Goal: Find specific page/section

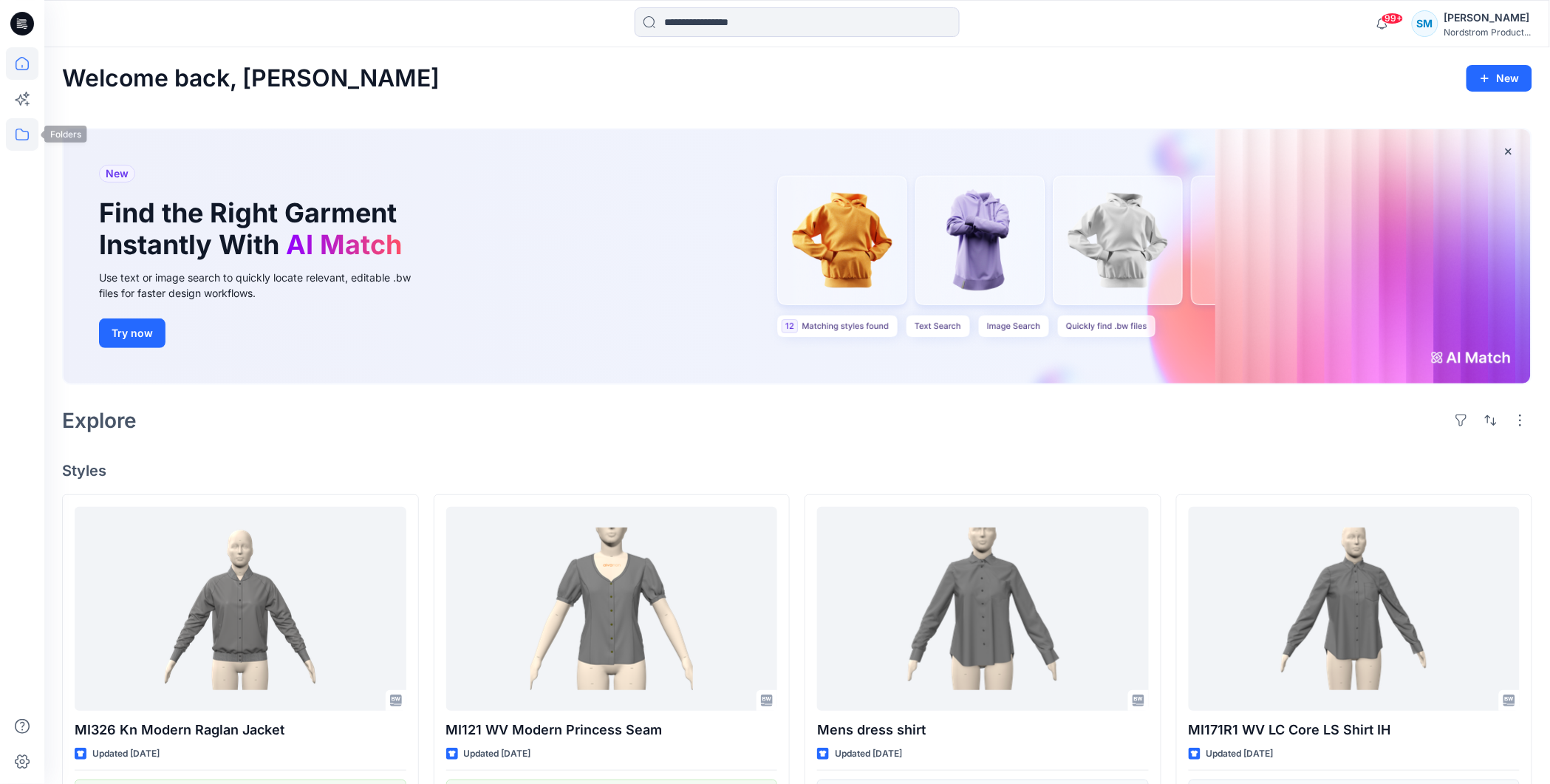
click at [23, 137] on icon at bounding box center [23, 134] width 33 height 33
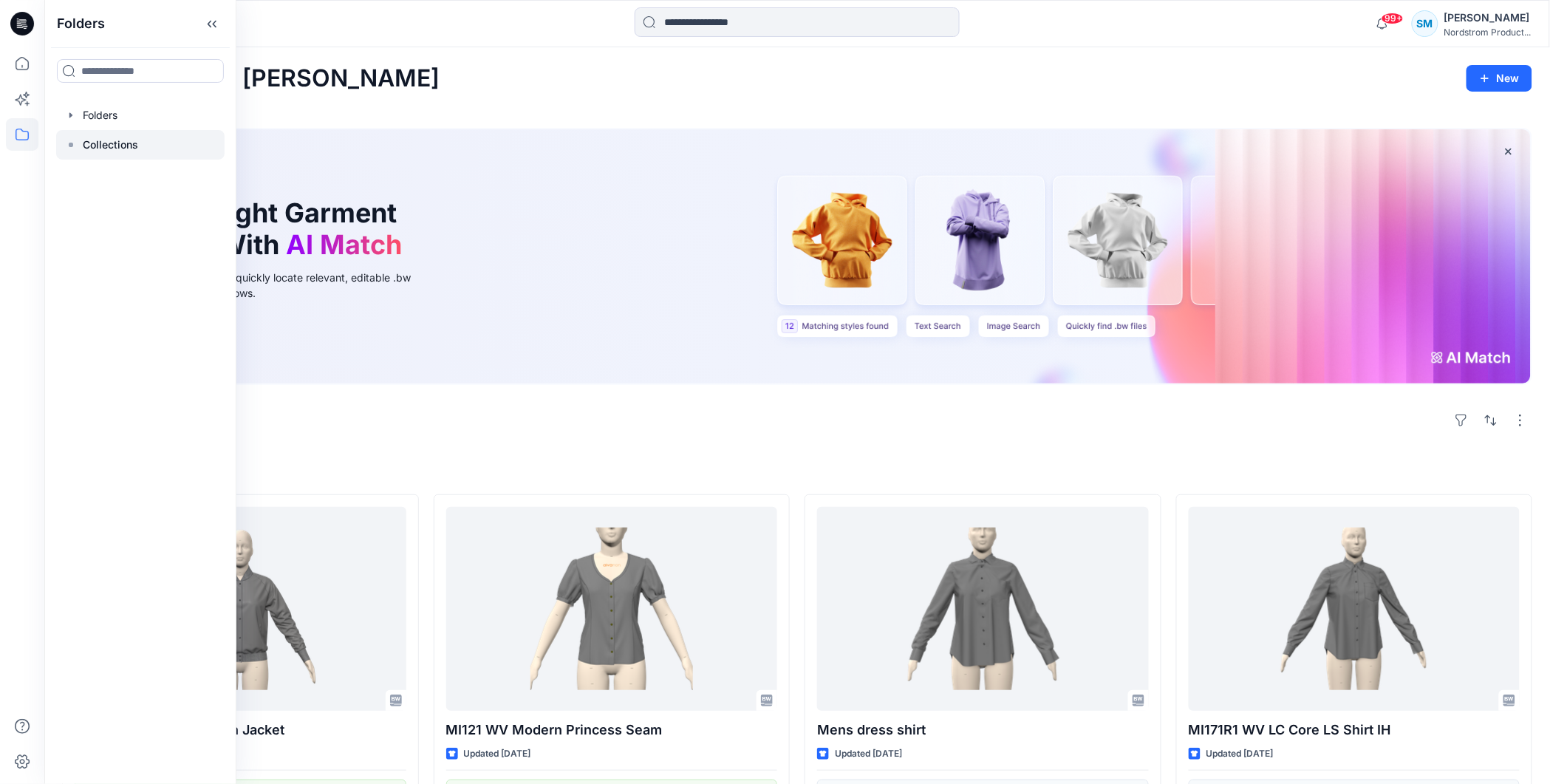
click at [107, 137] on p "Collections" at bounding box center [111, 145] width 55 height 17
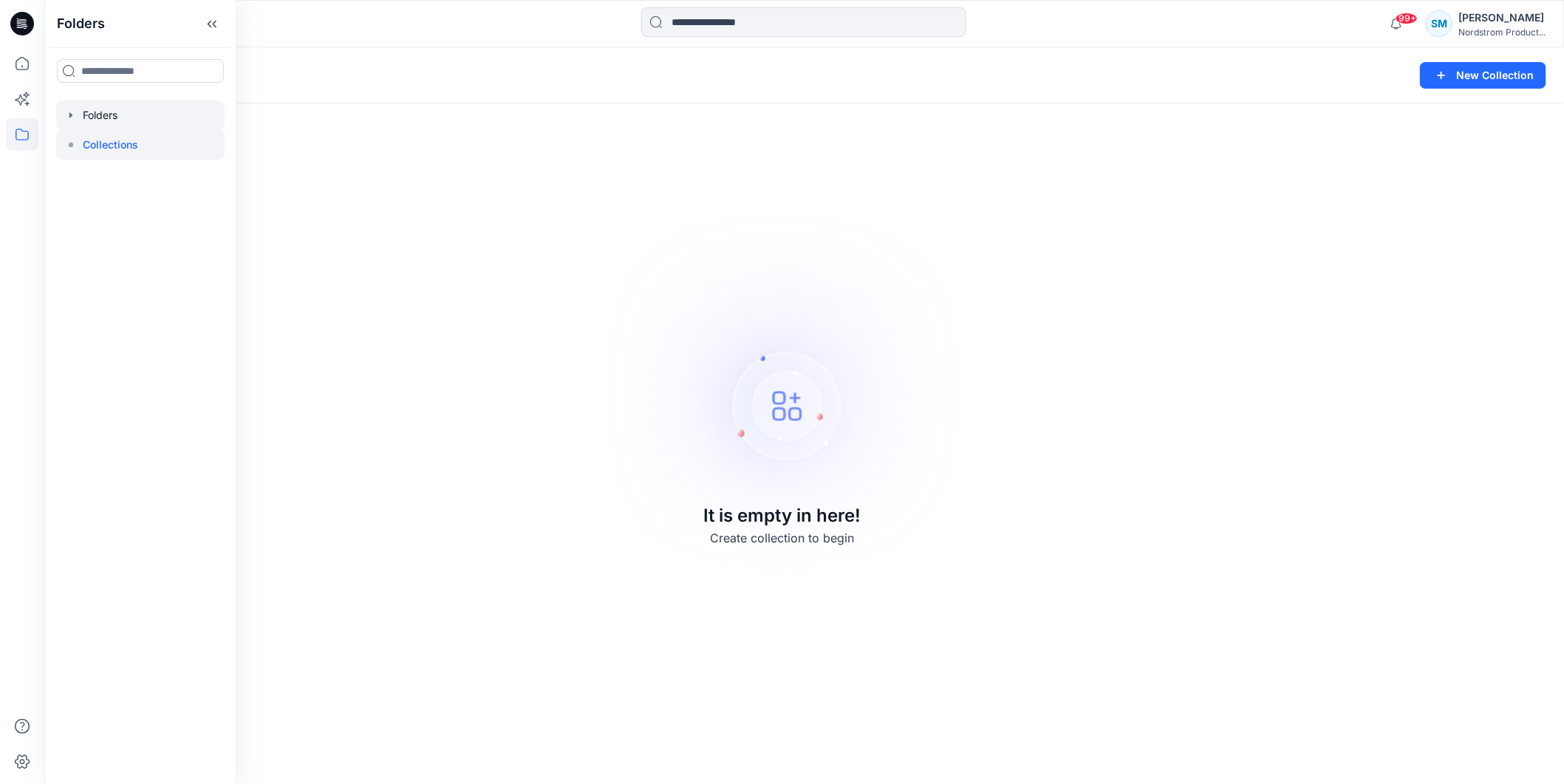
click at [108, 105] on div at bounding box center [140, 115] width 168 height 29
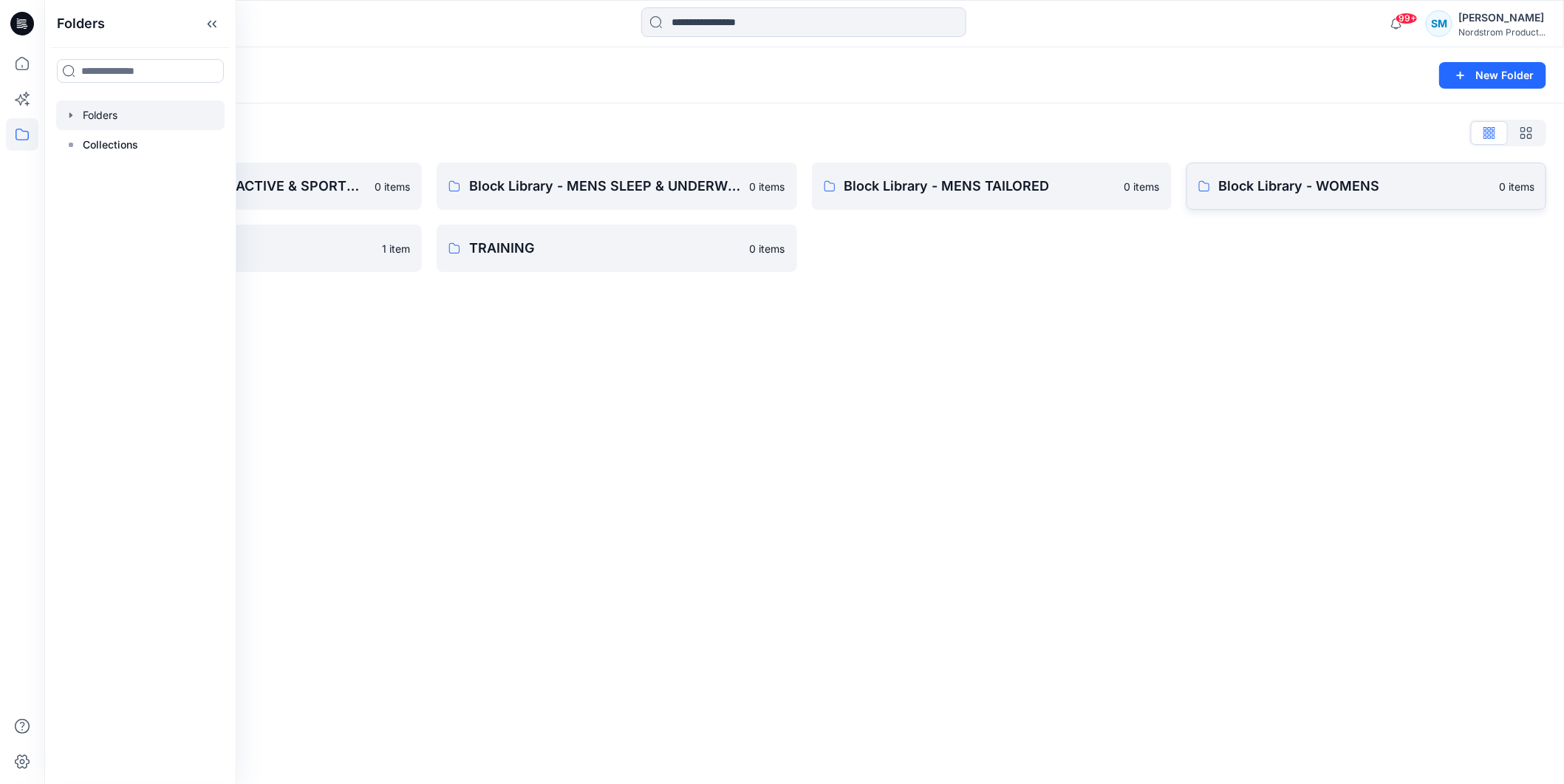
click at [1370, 198] on link "Block Library - WOMENS 0 items" at bounding box center [1366, 186] width 360 height 48
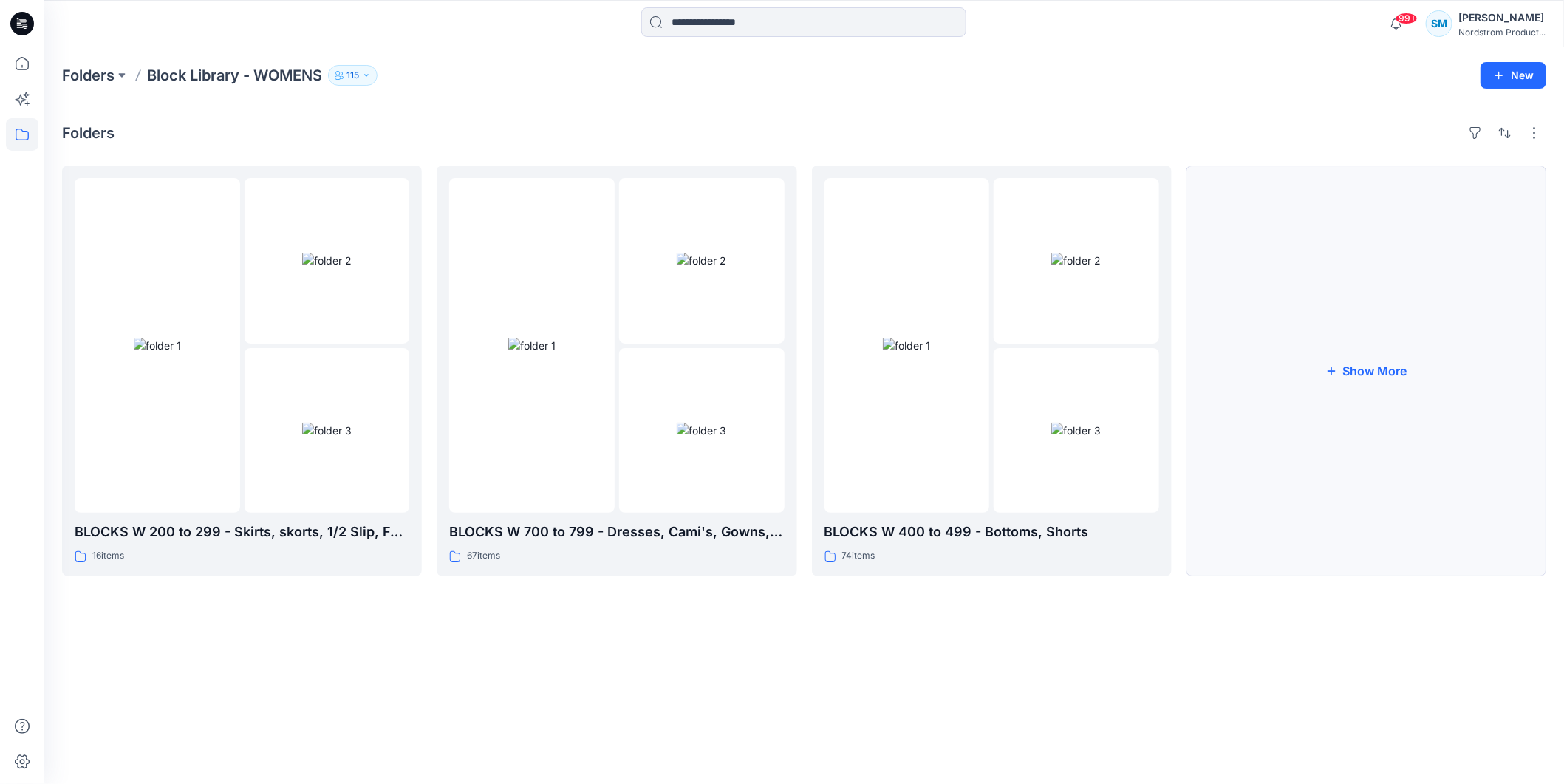
click at [1422, 414] on button "Show More" at bounding box center [1366, 371] width 360 height 411
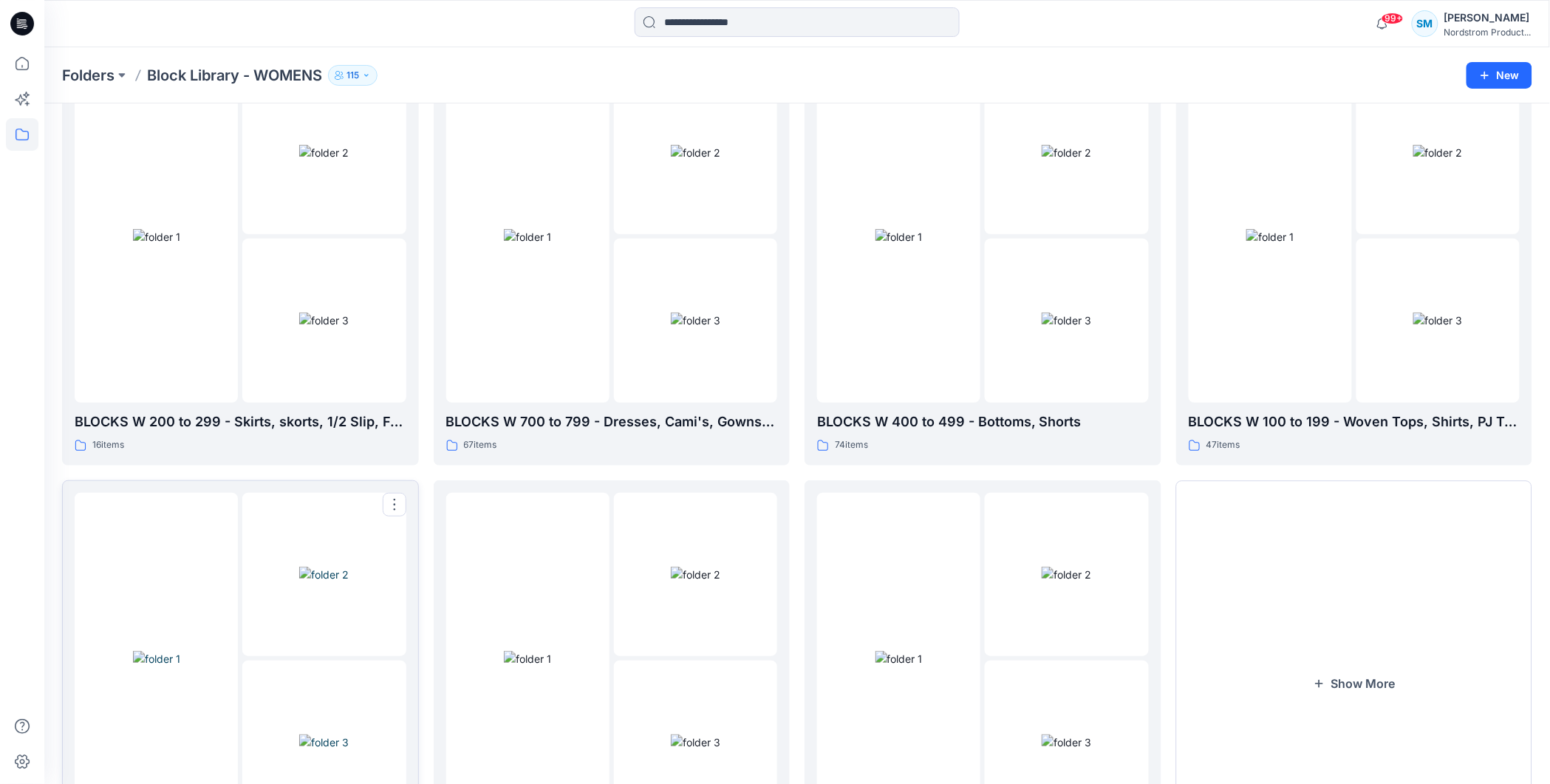
scroll to position [103, 0]
click at [671, 332] on img at bounding box center [695, 324] width 49 height 16
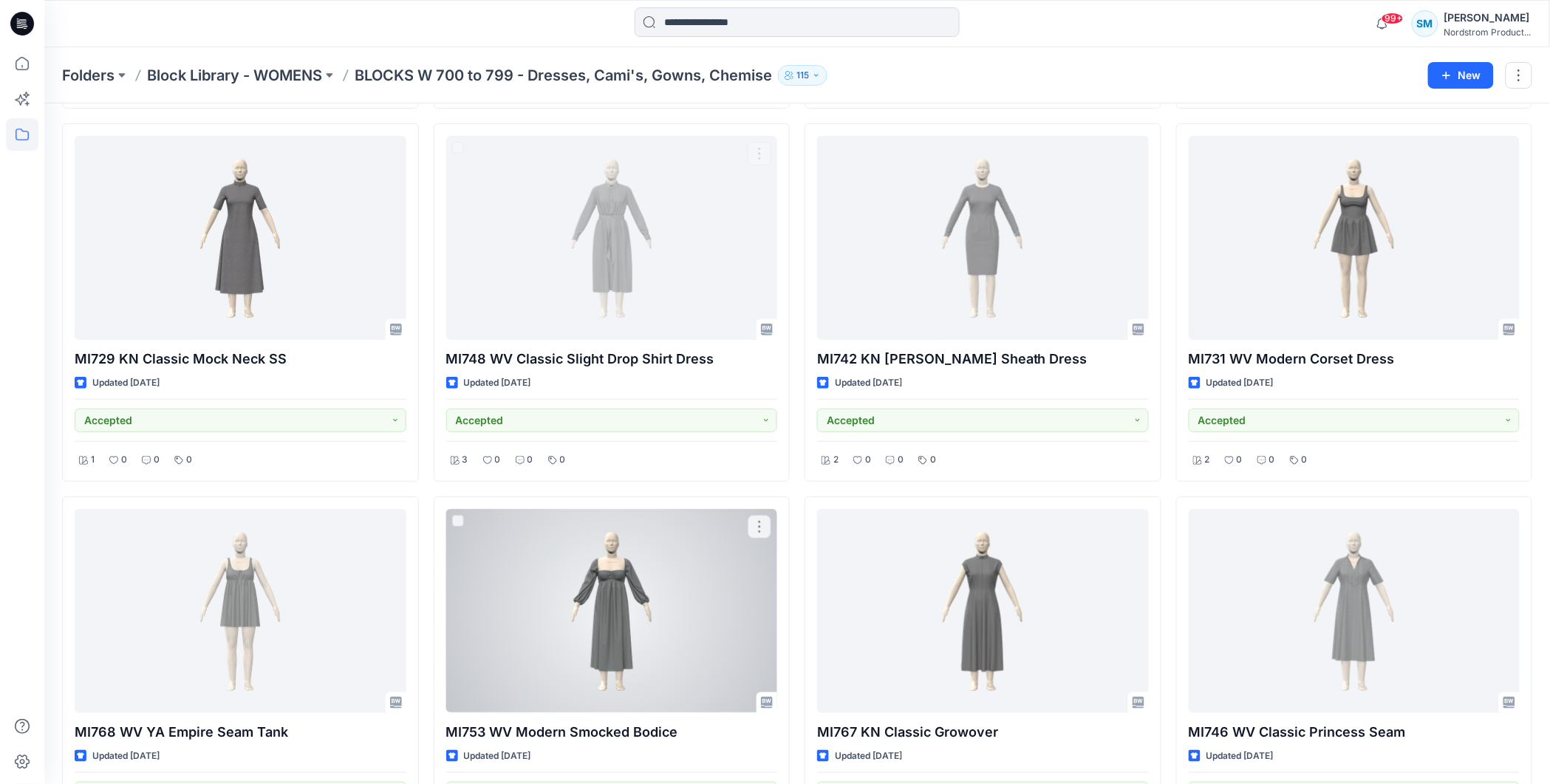
scroll to position [2283, 0]
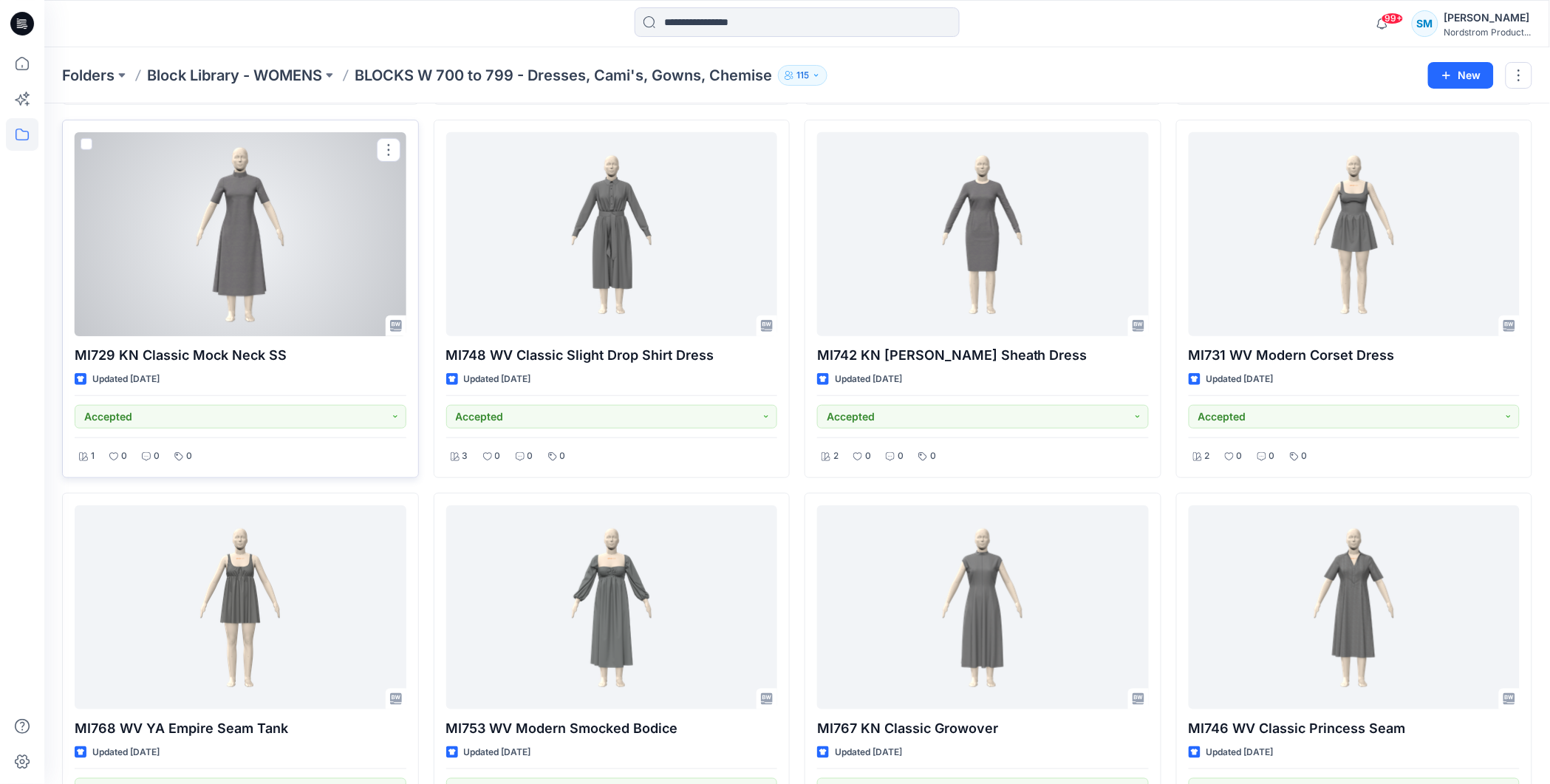
click at [247, 263] on div at bounding box center [240, 234] width 332 height 204
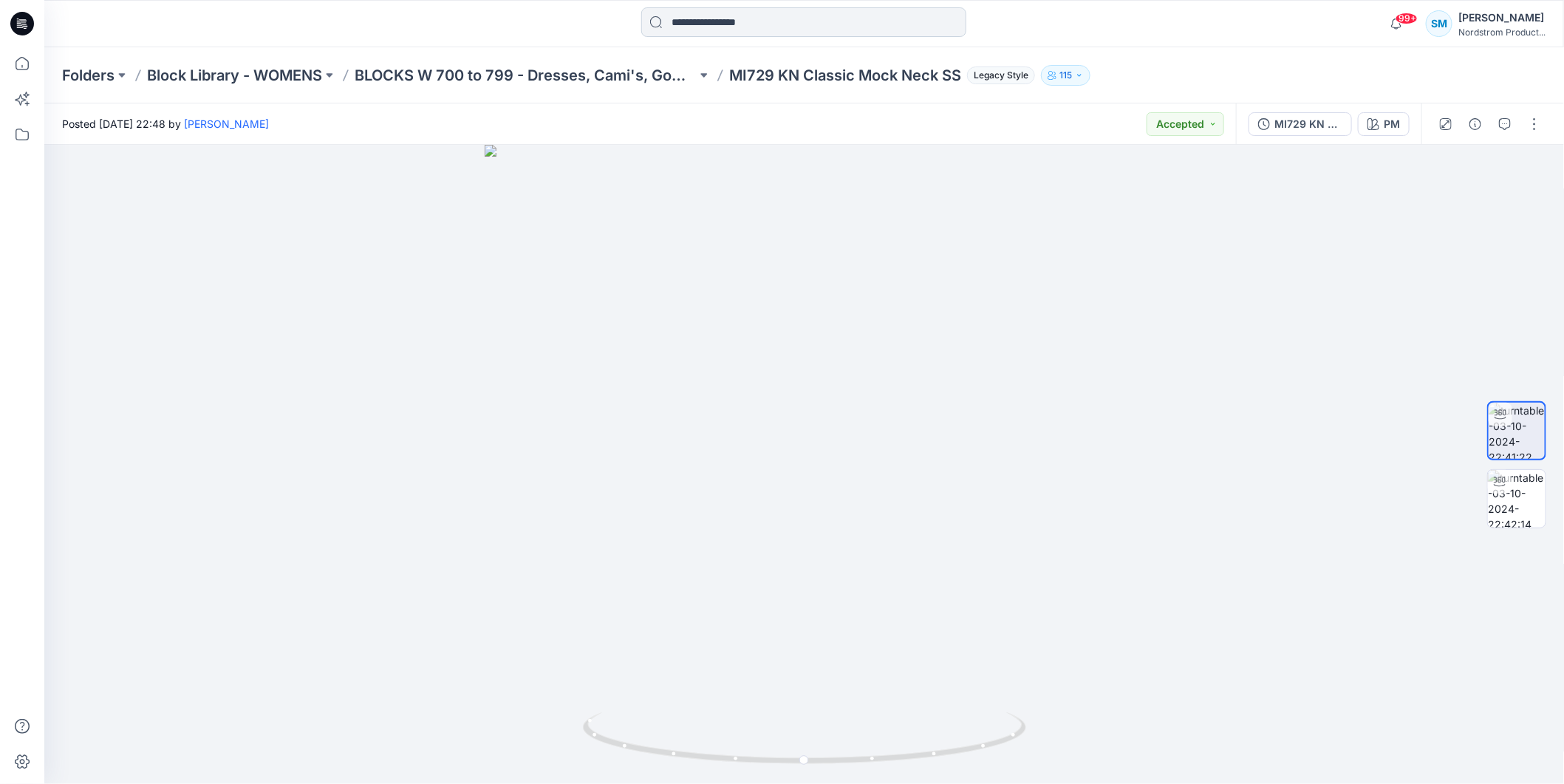
click at [784, 20] on input at bounding box center [803, 23] width 325 height 29
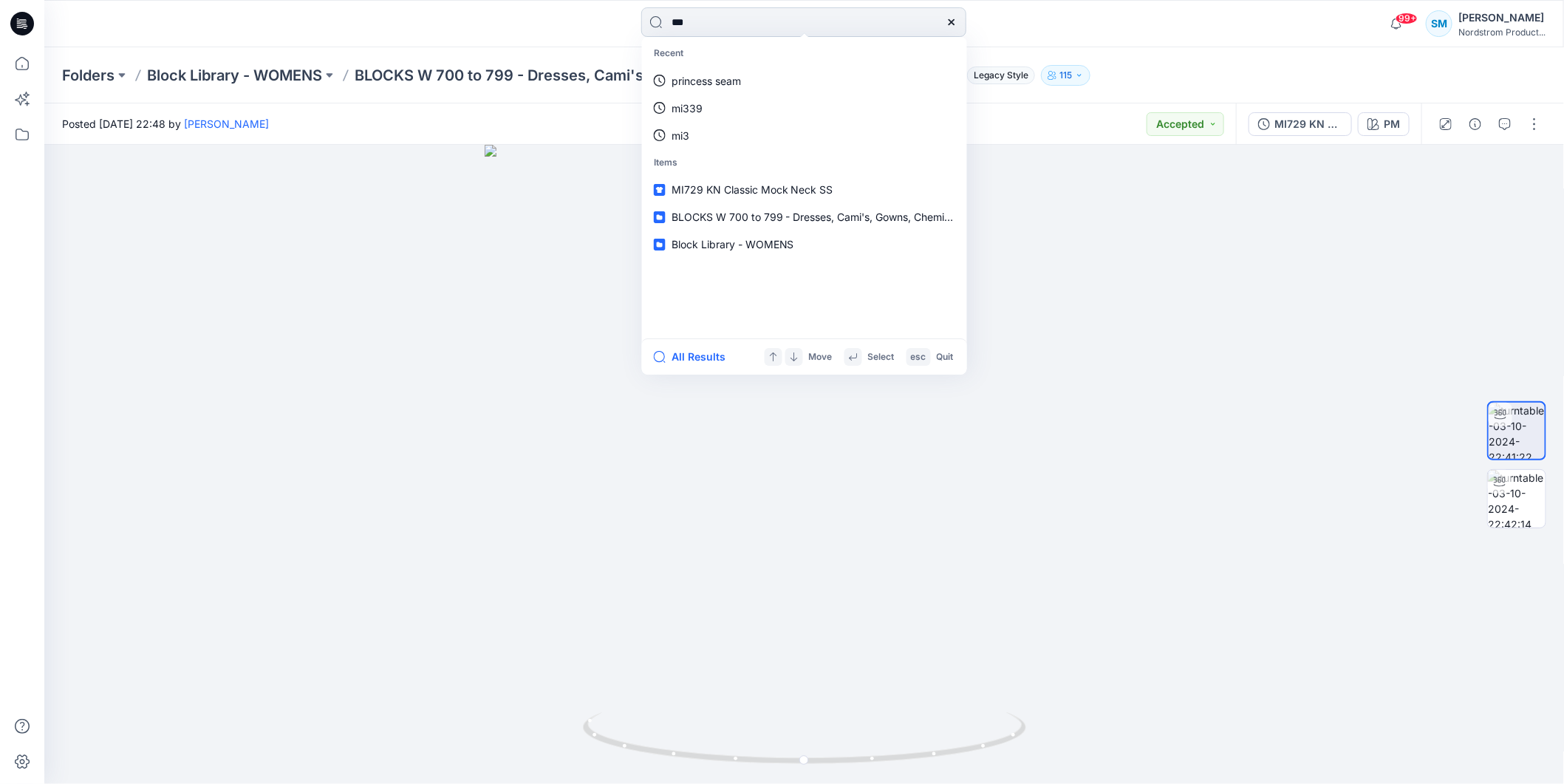
type input "****"
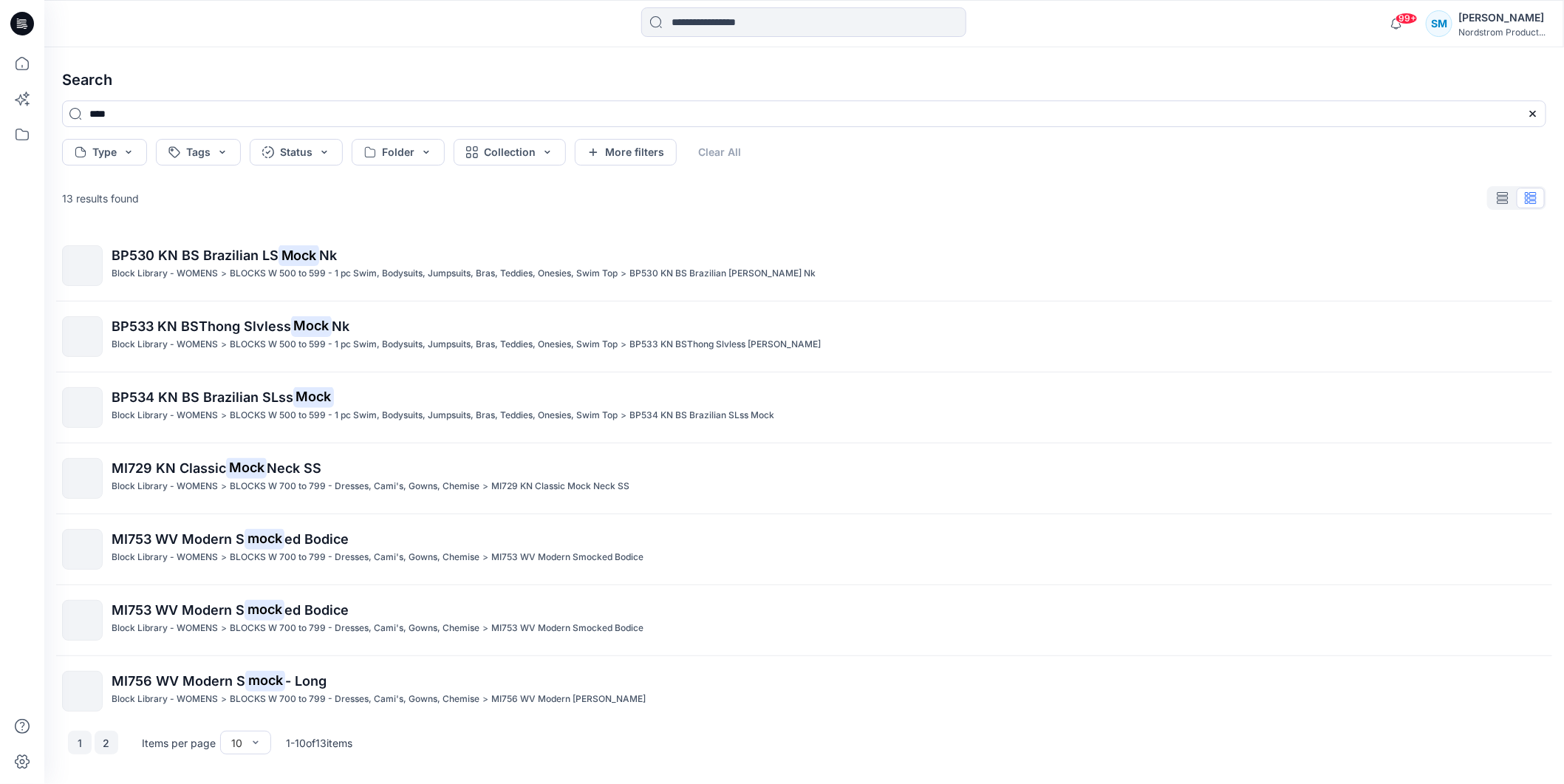
click at [101, 748] on button "2" at bounding box center [106, 742] width 23 height 23
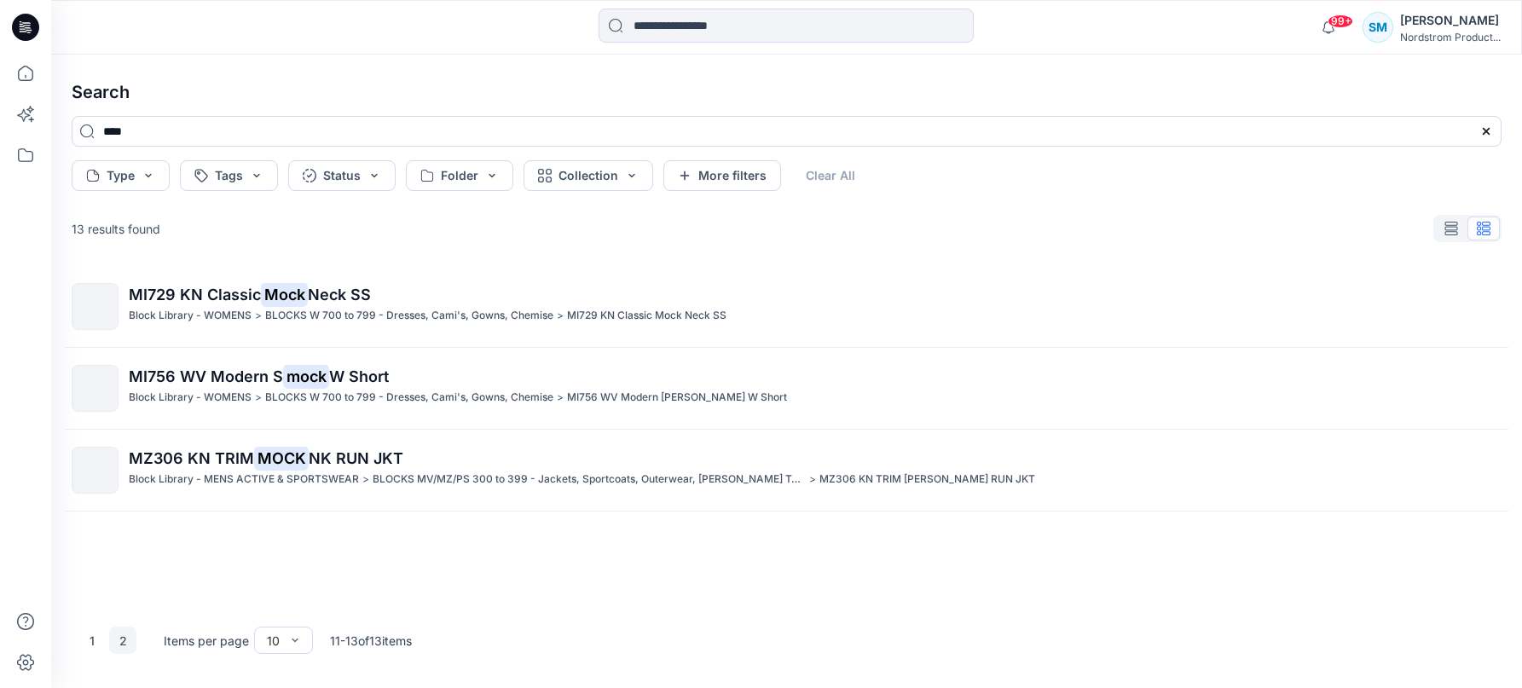
click at [505, 430] on div "MI729 KN Classic Mock Neck SS Block Library - WOMENS > BLOCKS W 700 to 799 - Dr…" at bounding box center [787, 436] width 1458 height 340
